Goal: Check status: Check status

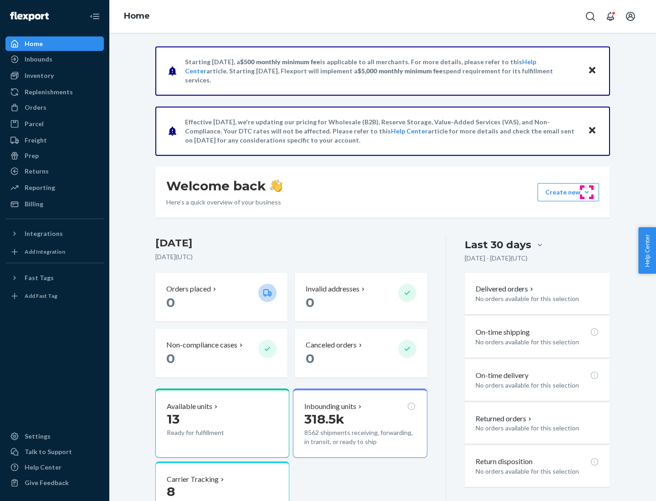
click at [587, 192] on button "Create new Create new inbound Create new order Create new product" at bounding box center [568, 192] width 61 height 18
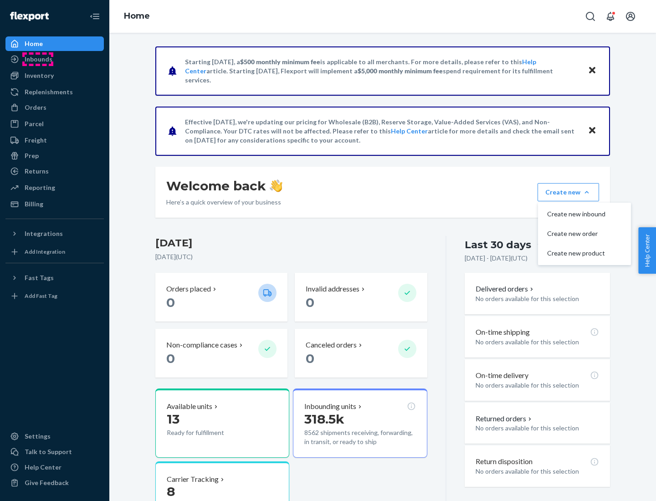
click at [38, 59] on div "Inbounds" at bounding box center [39, 59] width 28 height 9
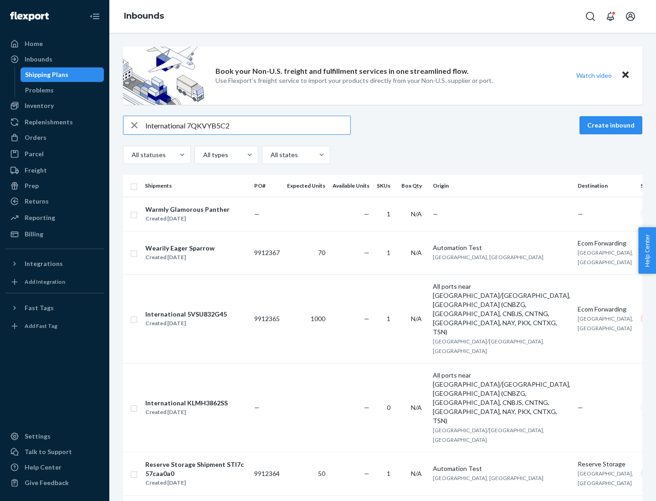
type input "International 7QKVYB5C29"
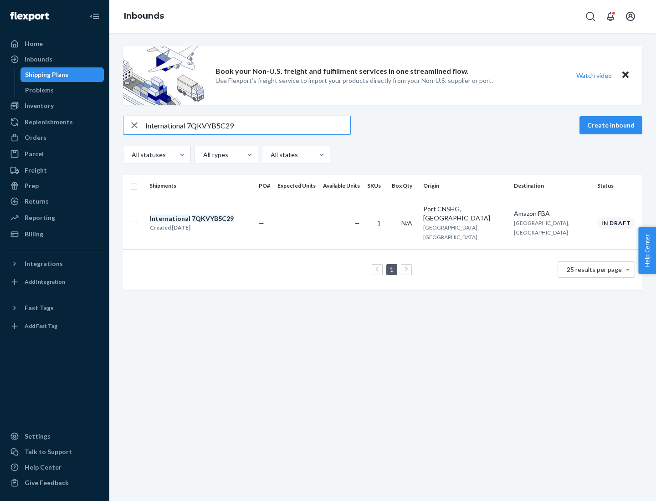
click at [207, 223] on div "Created [DATE]" at bounding box center [192, 227] width 84 height 9
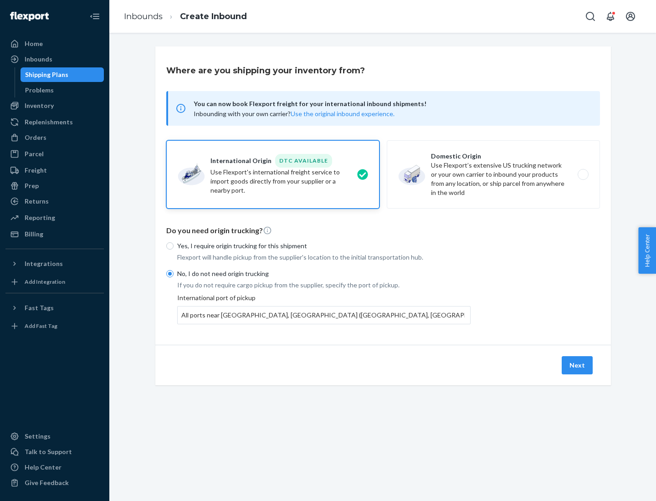
click at [578, 365] on button "Next" at bounding box center [577, 365] width 31 height 18
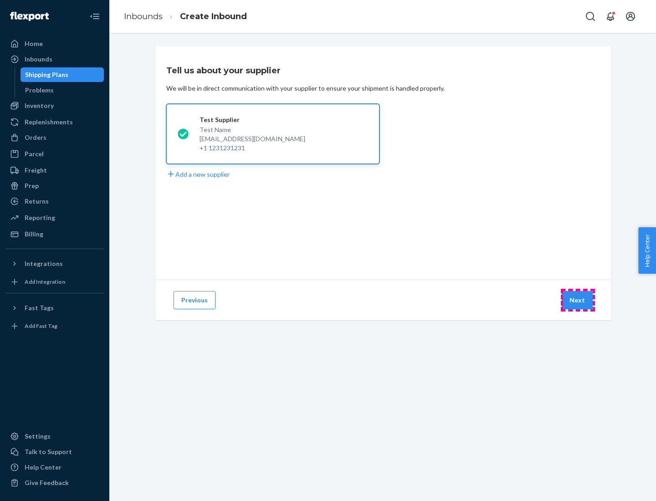
click at [578, 300] on button "Next" at bounding box center [577, 300] width 31 height 18
